Goal: Task Accomplishment & Management: Use online tool/utility

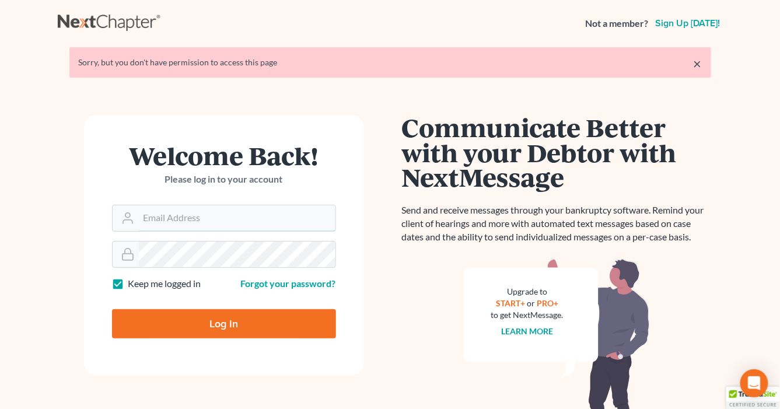
type input "[EMAIL_ADDRESS][DOMAIN_NAME]"
click at [278, 322] on input "Log In" at bounding box center [224, 323] width 224 height 29
type input "Thinking..."
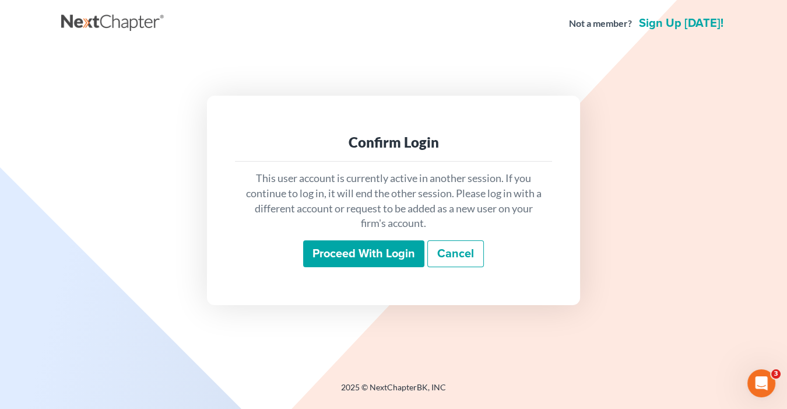
click at [352, 248] on input "Proceed with login" at bounding box center [363, 253] width 121 height 27
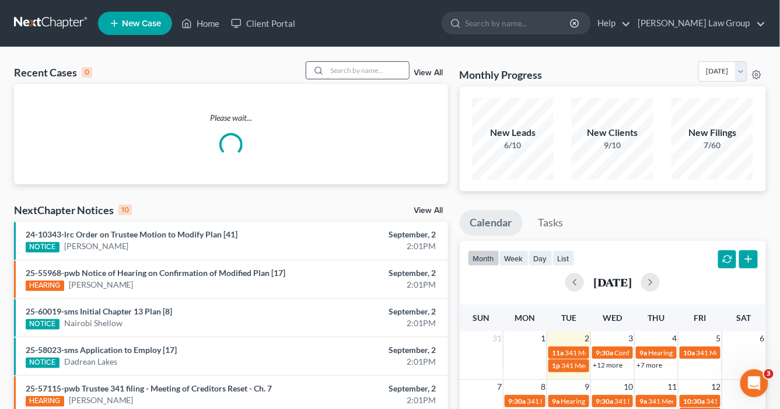
click at [332, 72] on input "search" at bounding box center [368, 70] width 82 height 17
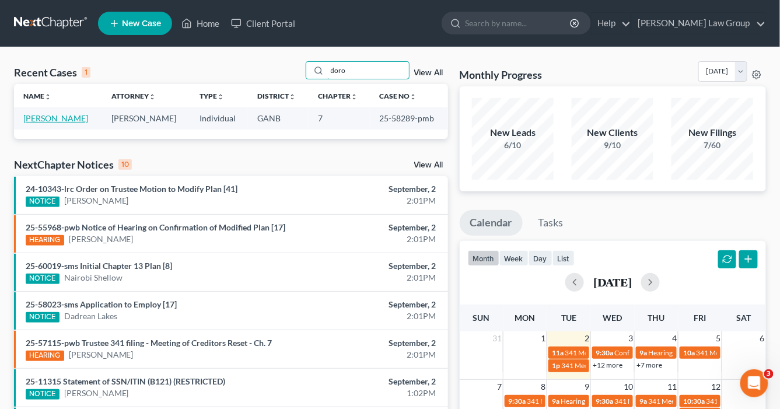
type input "doro"
click at [58, 115] on link "[PERSON_NAME]" at bounding box center [55, 118] width 65 height 10
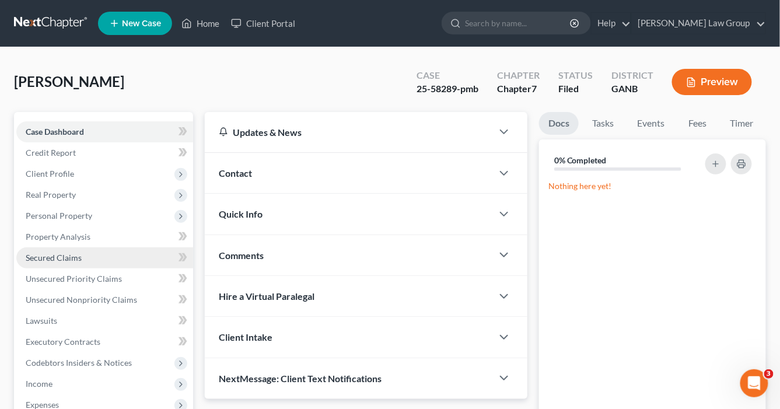
click at [55, 253] on span "Secured Claims" at bounding box center [54, 257] width 56 height 10
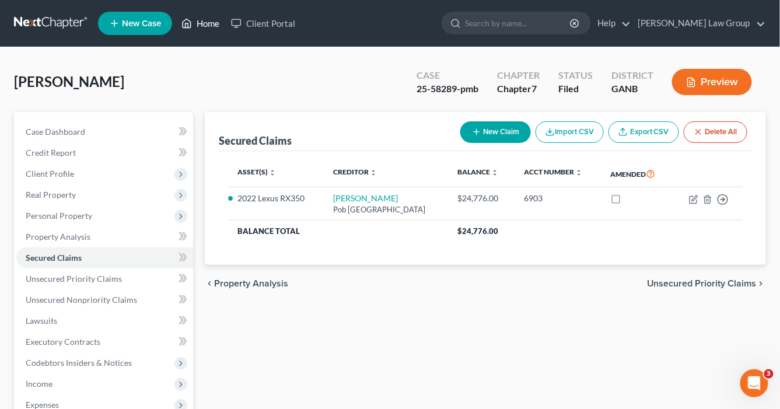
click at [205, 24] on link "Home" at bounding box center [201, 23] width 50 height 21
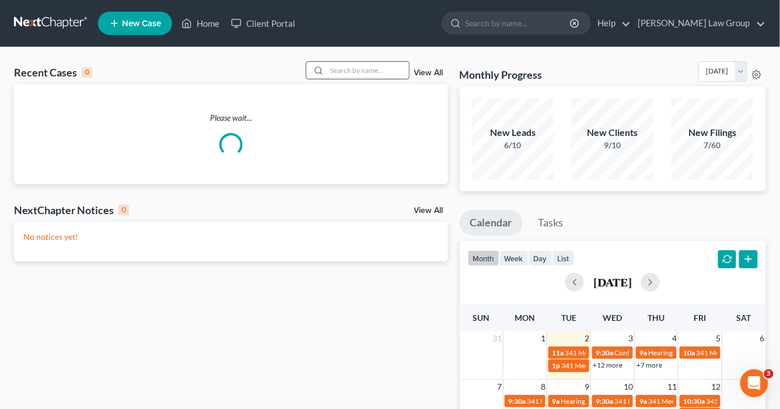
click at [343, 69] on input "search" at bounding box center [368, 70] width 82 height 17
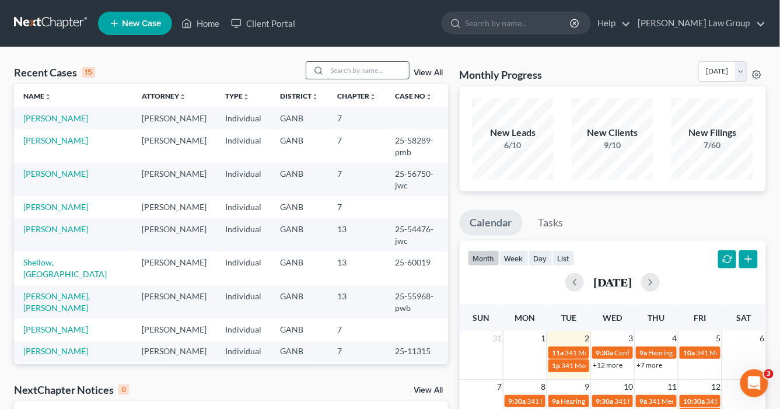
click at [338, 69] on input "search" at bounding box center [368, 70] width 82 height 17
click at [338, 68] on input "search" at bounding box center [368, 70] width 82 height 17
click at [341, 69] on input "search" at bounding box center [368, 70] width 82 height 17
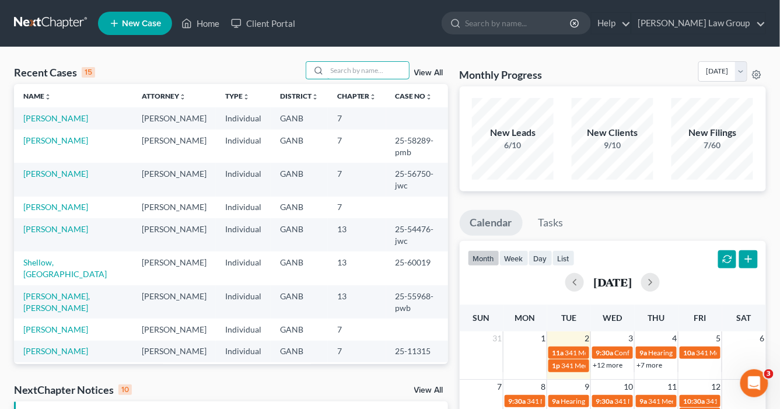
drag, startPoint x: 341, startPoint y: 69, endPoint x: 346, endPoint y: 50, distance: 19.8
click at [342, 64] on input "search" at bounding box center [368, 70] width 82 height 17
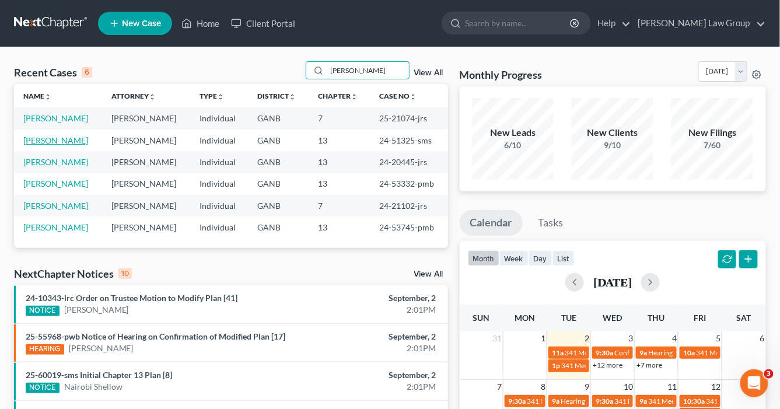
type input "[PERSON_NAME]"
click at [80, 140] on link "[PERSON_NAME]" at bounding box center [55, 140] width 65 height 10
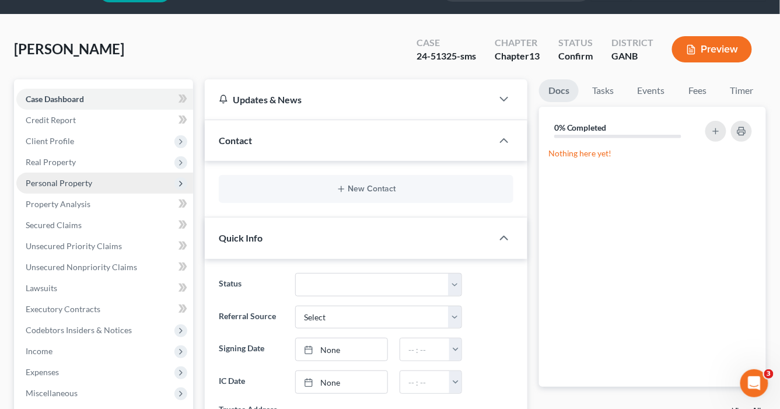
scroll to position [47, 0]
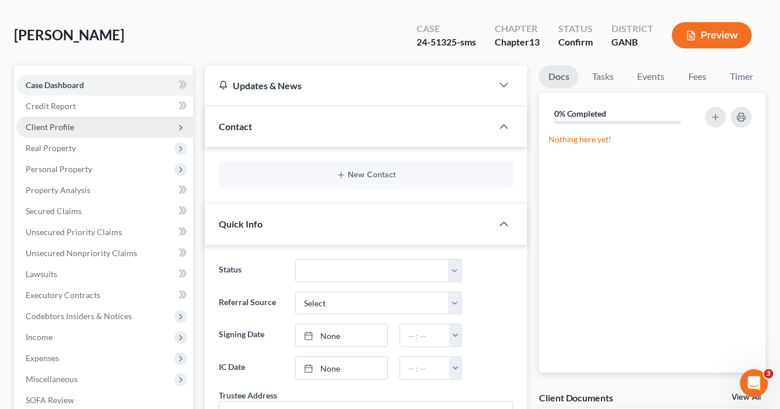
click at [55, 124] on span "Client Profile" at bounding box center [50, 127] width 48 height 10
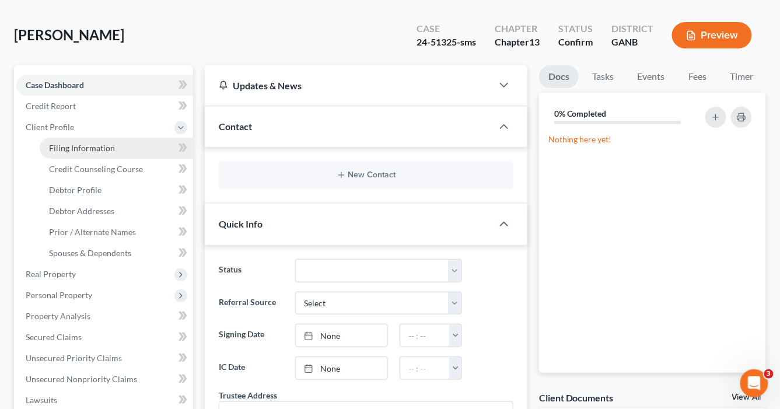
click at [89, 148] on span "Filing Information" at bounding box center [82, 148] width 66 height 10
select select "1"
select select "0"
select select "3"
select select "10"
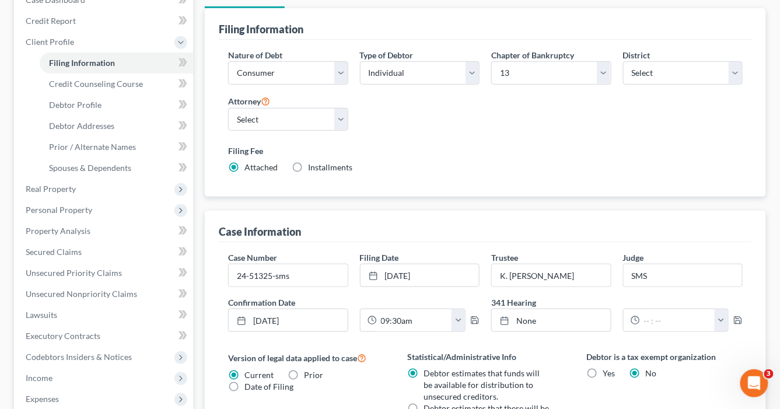
scroll to position [140, 0]
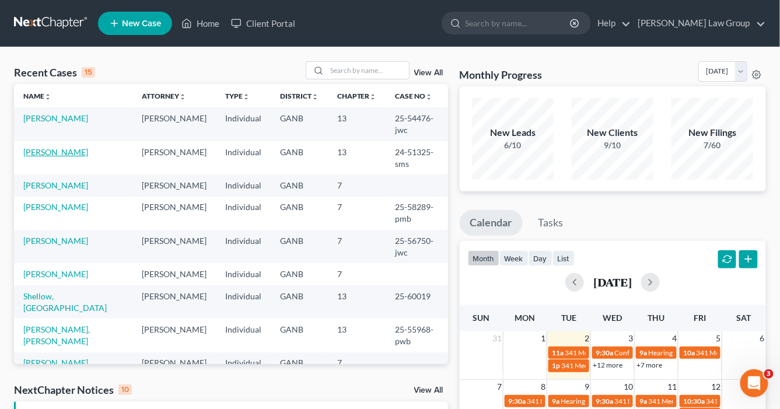
click at [71, 147] on link "[PERSON_NAME]" at bounding box center [55, 152] width 65 height 10
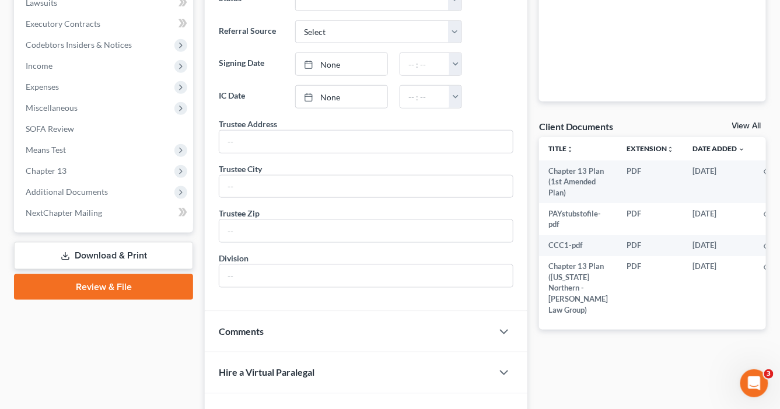
scroll to position [327, 0]
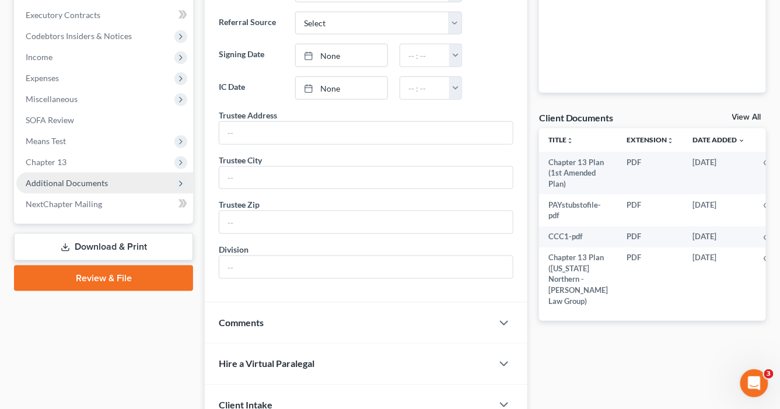
click at [78, 173] on span "Additional Documents" at bounding box center [104, 183] width 177 height 21
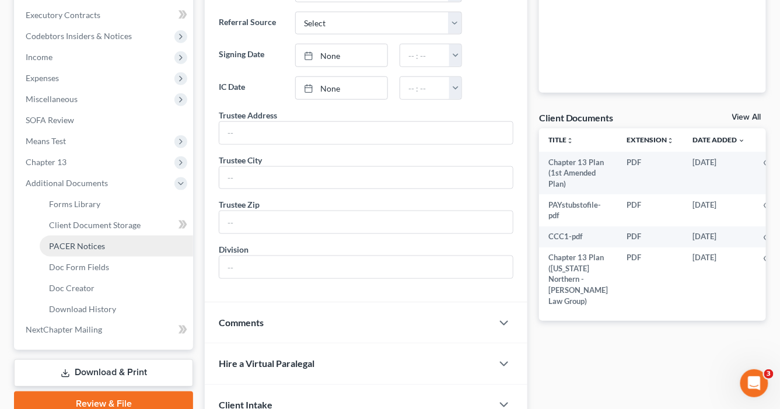
click at [66, 244] on span "PACER Notices" at bounding box center [77, 246] width 56 height 10
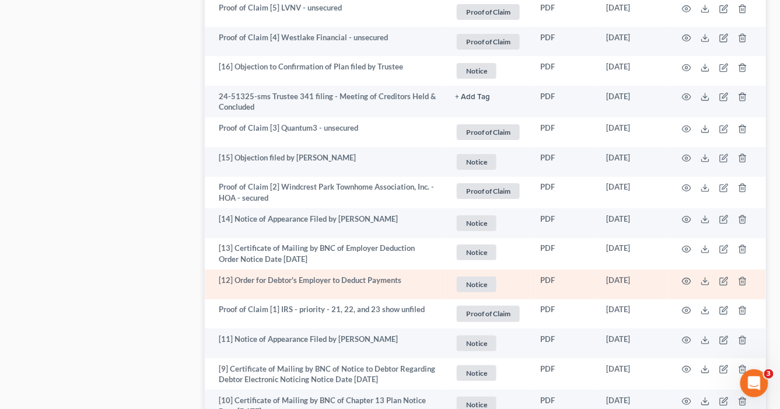
scroll to position [1260, 0]
